Goal: Information Seeking & Learning: Understand process/instructions

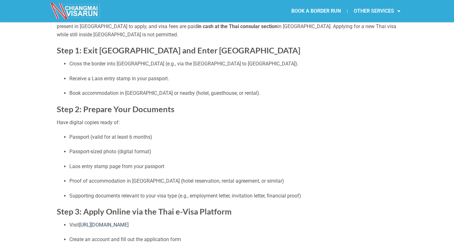
scroll to position [114, 0]
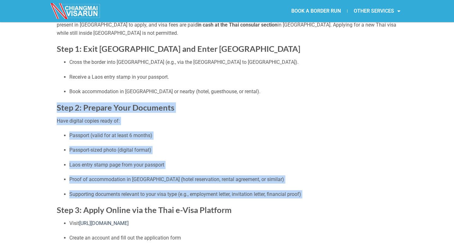
drag, startPoint x: 261, startPoint y: 98, endPoint x: 231, endPoint y: 200, distance: 105.9
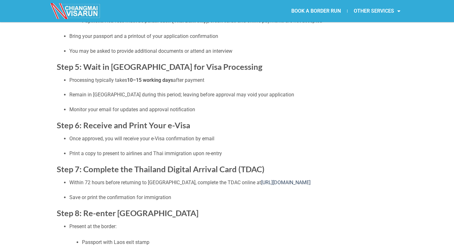
scroll to position [421, 0]
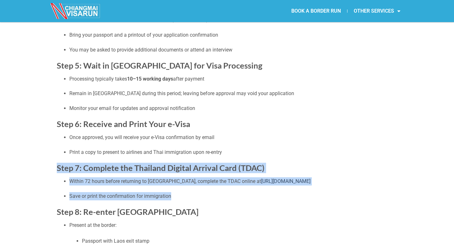
drag, startPoint x: 231, startPoint y: 199, endPoint x: 228, endPoint y: 160, distance: 39.5
click at [228, 160] on div "Disclaimer: This is not a service we currently provide but we hope this guide w…" at bounding box center [227, 37] width 341 height 797
drag, startPoint x: 228, startPoint y: 160, endPoint x: 226, endPoint y: 196, distance: 36.0
click at [226, 196] on div "Disclaimer: This is not a service we currently provide but we hope this guide w…" at bounding box center [227, 37] width 341 height 797
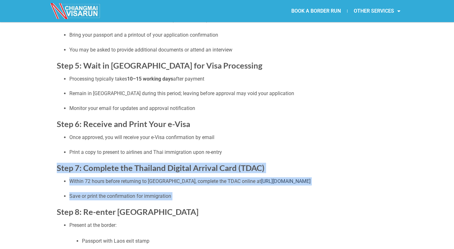
click at [226, 196] on p "Save or print the confirmation for immigration" at bounding box center [233, 196] width 328 height 8
drag, startPoint x: 226, startPoint y: 196, endPoint x: 223, endPoint y: 155, distance: 40.5
click at [223, 155] on div "Disclaimer: This is not a service we currently provide but we hope this guide w…" at bounding box center [227, 37] width 341 height 797
click at [223, 155] on p "Print a copy to present to airlines and Thai immigration upon re-entry" at bounding box center [233, 152] width 328 height 8
drag, startPoint x: 223, startPoint y: 155, endPoint x: 225, endPoint y: 198, distance: 43.0
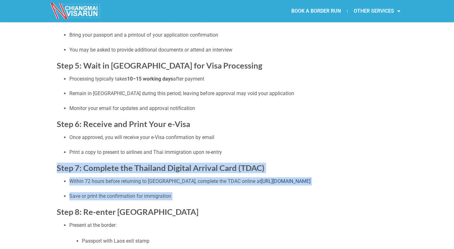
click at [225, 198] on div "Disclaimer: This is not a service we currently provide but we hope this guide w…" at bounding box center [227, 37] width 341 height 797
click at [225, 198] on p "Save or print the confirmation for immigration" at bounding box center [233, 196] width 328 height 8
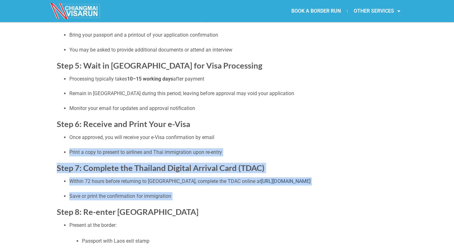
drag, startPoint x: 225, startPoint y: 198, endPoint x: 230, endPoint y: 147, distance: 51.3
click at [230, 147] on div "Disclaimer: This is not a service we currently provide but we hope this guide w…" at bounding box center [227, 37] width 341 height 797
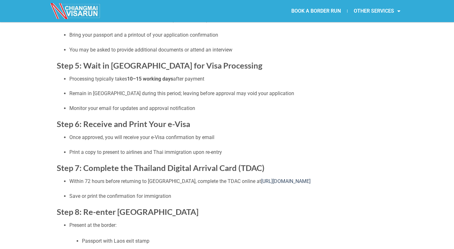
click at [230, 147] on ul "Once approved, you will receive your e-Visa confirmation by email Print a copy …" at bounding box center [227, 144] width 341 height 23
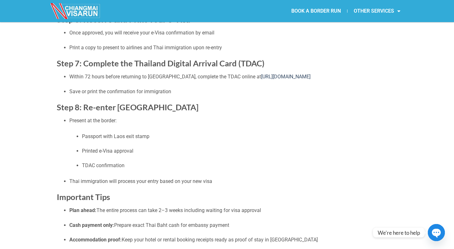
scroll to position [527, 0]
